Goal: Find specific page/section

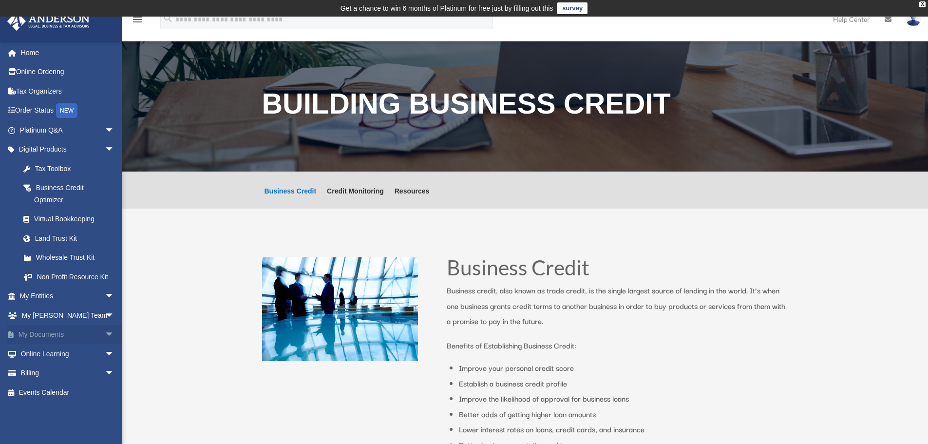
click at [105, 329] on span "arrow_drop_down" at bounding box center [114, 335] width 19 height 20
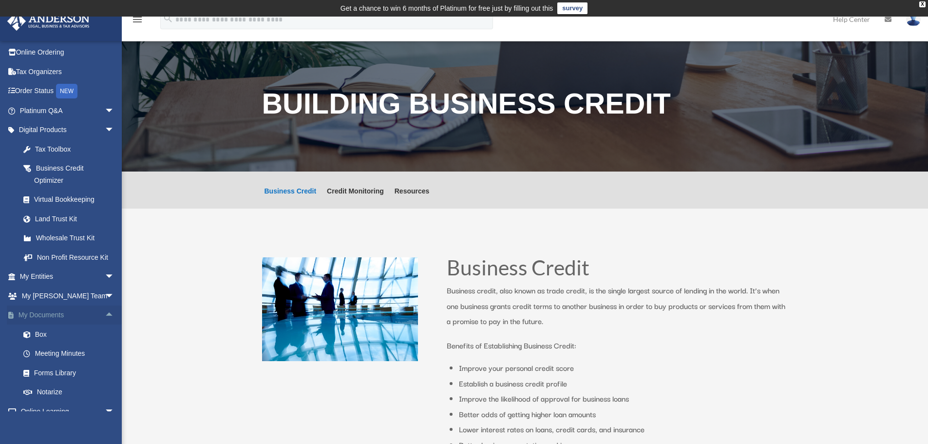
scroll to position [49, 0]
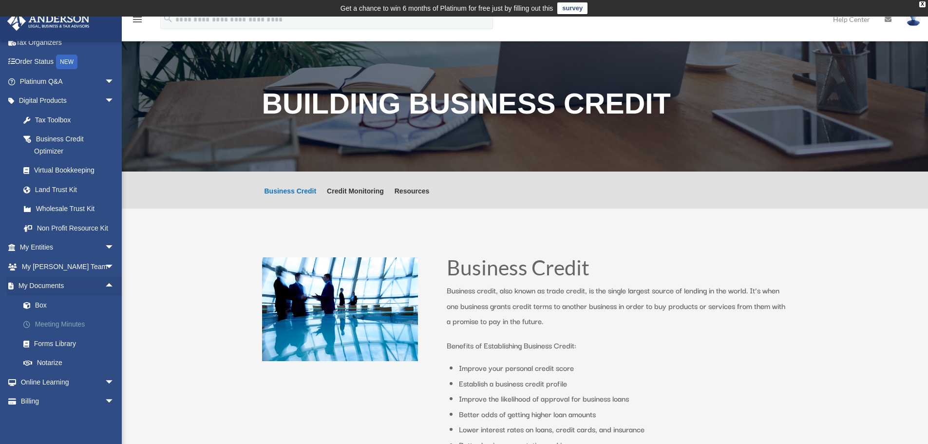
click at [66, 326] on link "Meeting Minutes" at bounding box center [71, 324] width 115 height 19
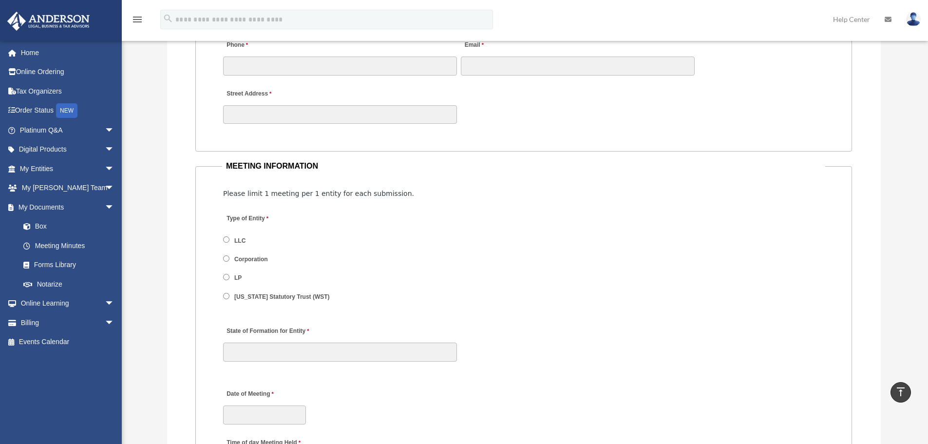
scroll to position [1072, 0]
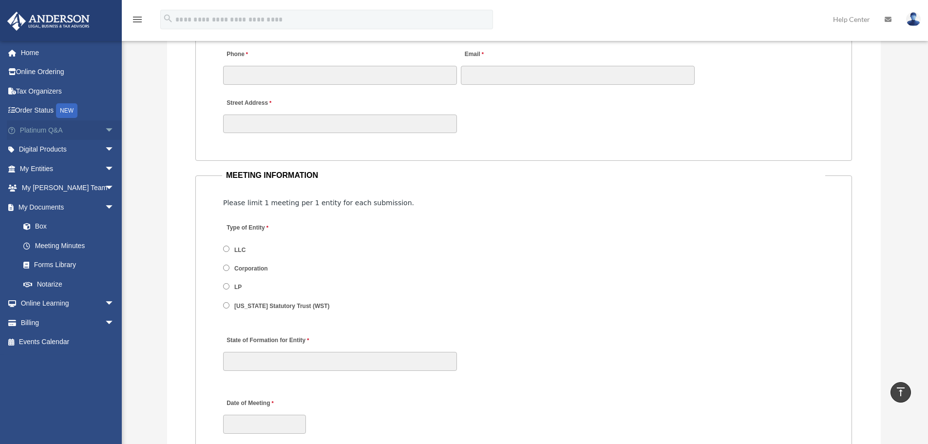
click at [106, 126] on span "arrow_drop_down" at bounding box center [114, 130] width 19 height 20
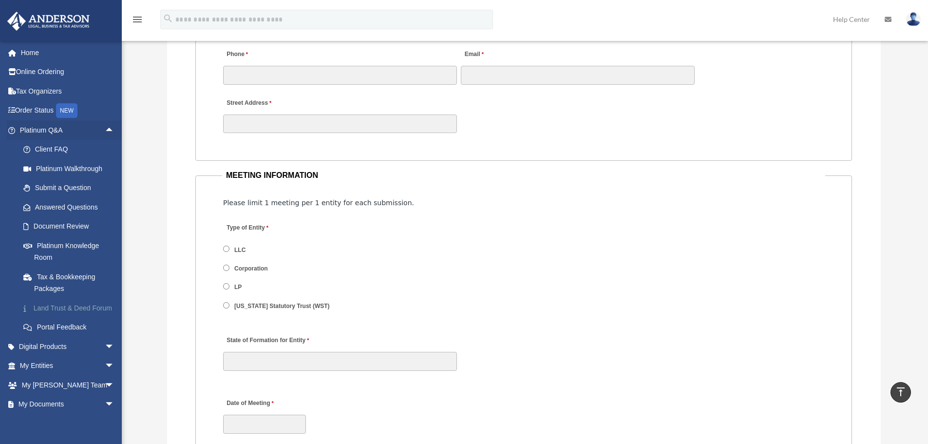
click at [76, 311] on link "Land Trust & Deed Forum" at bounding box center [71, 307] width 115 height 19
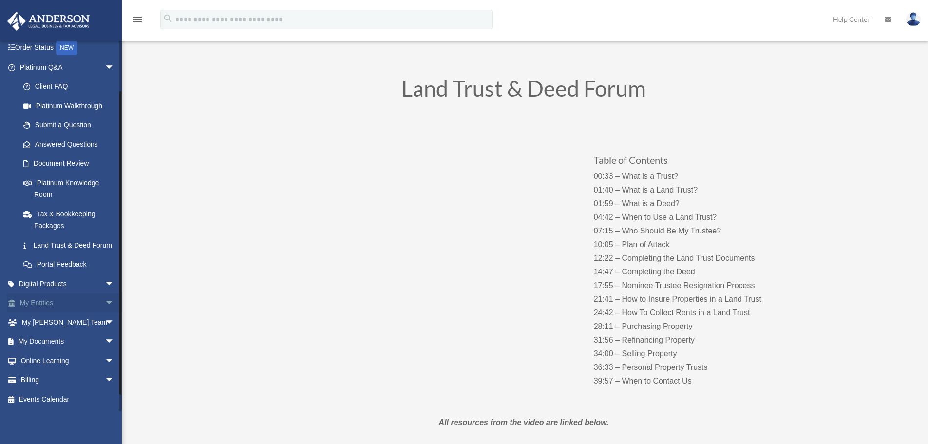
scroll to position [75, 0]
click at [105, 306] on span "arrow_drop_down" at bounding box center [114, 303] width 19 height 20
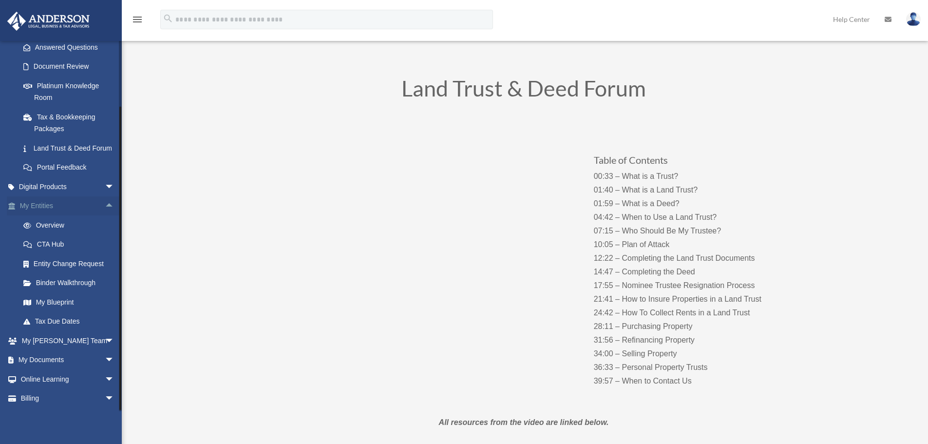
scroll to position [190, 0]
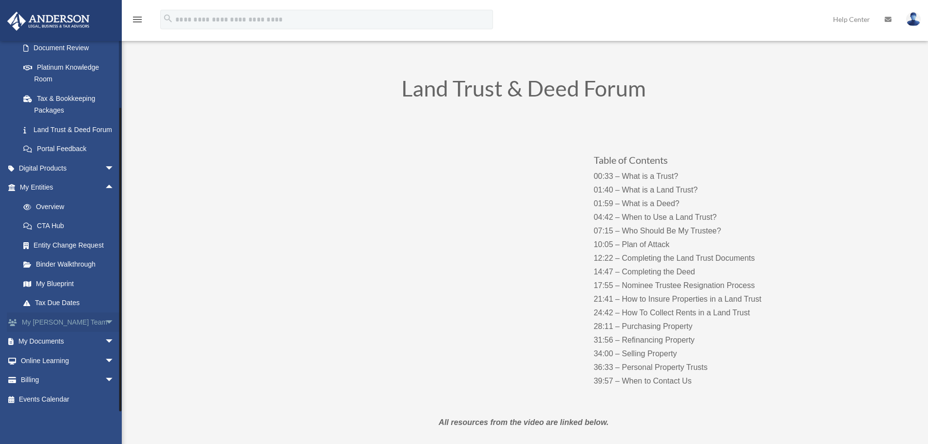
click at [61, 317] on link "My [PERSON_NAME] Team arrow_drop_down" at bounding box center [68, 321] width 122 height 19
click at [105, 319] on span "arrow_drop_down" at bounding box center [114, 322] width 19 height 20
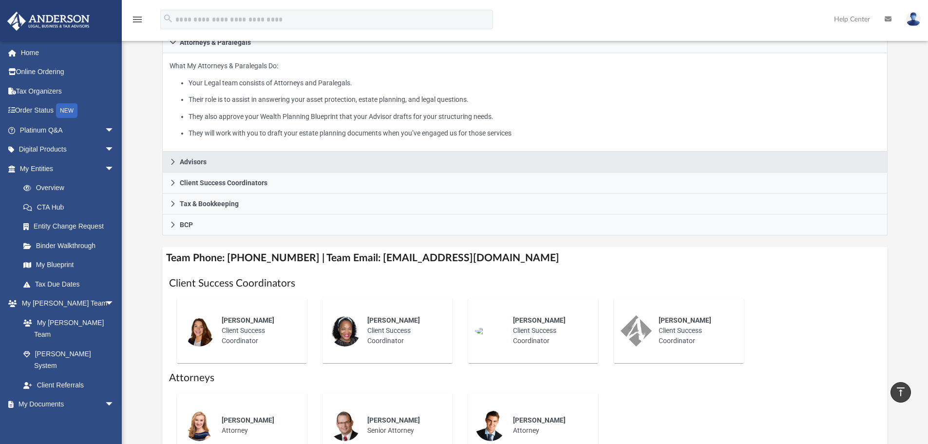
scroll to position [49, 0]
